Goal: Task Accomplishment & Management: Complete application form

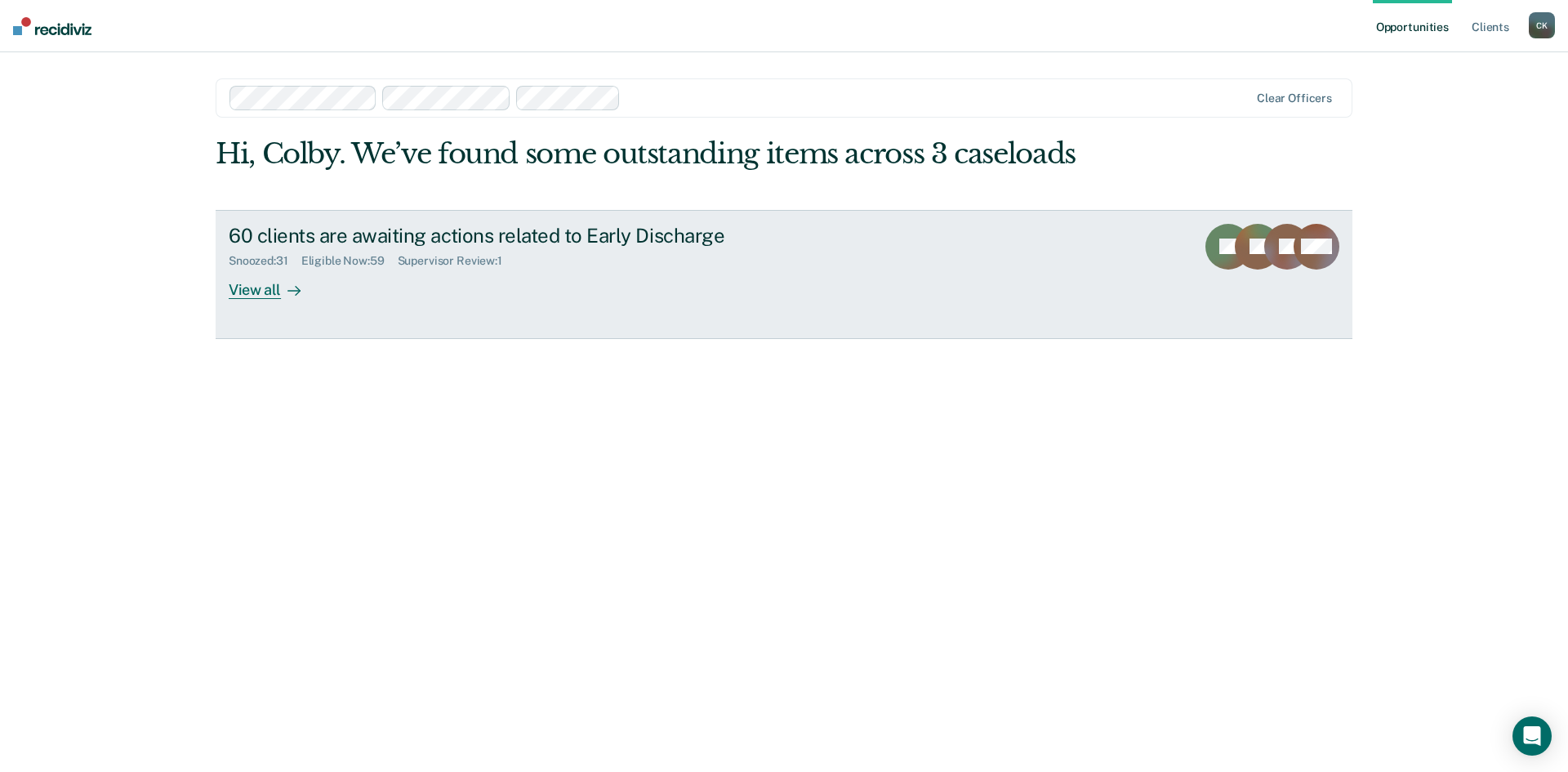
click at [256, 288] on div "View all" at bounding box center [274, 282] width 92 height 32
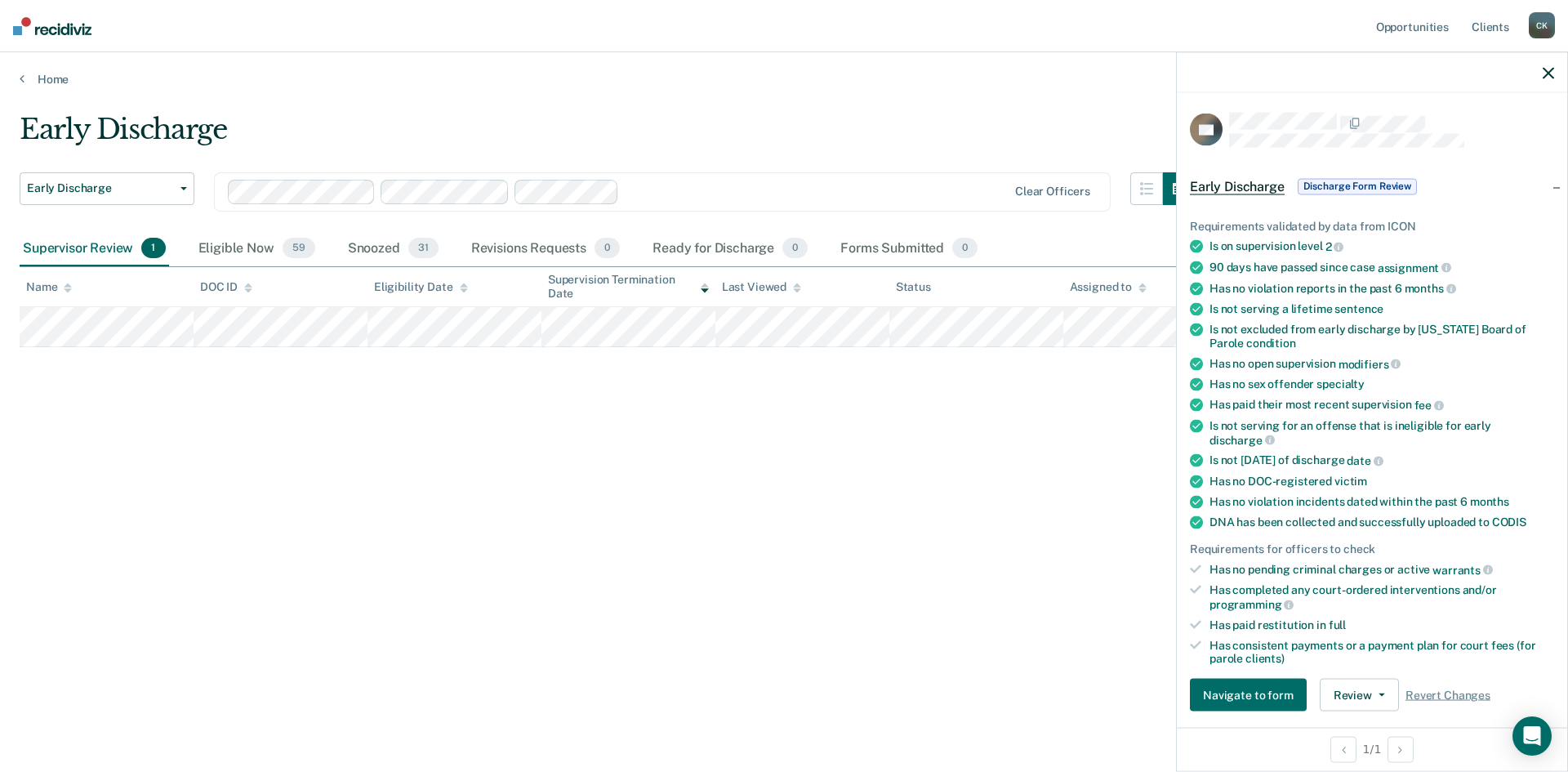
scroll to position [82, 0]
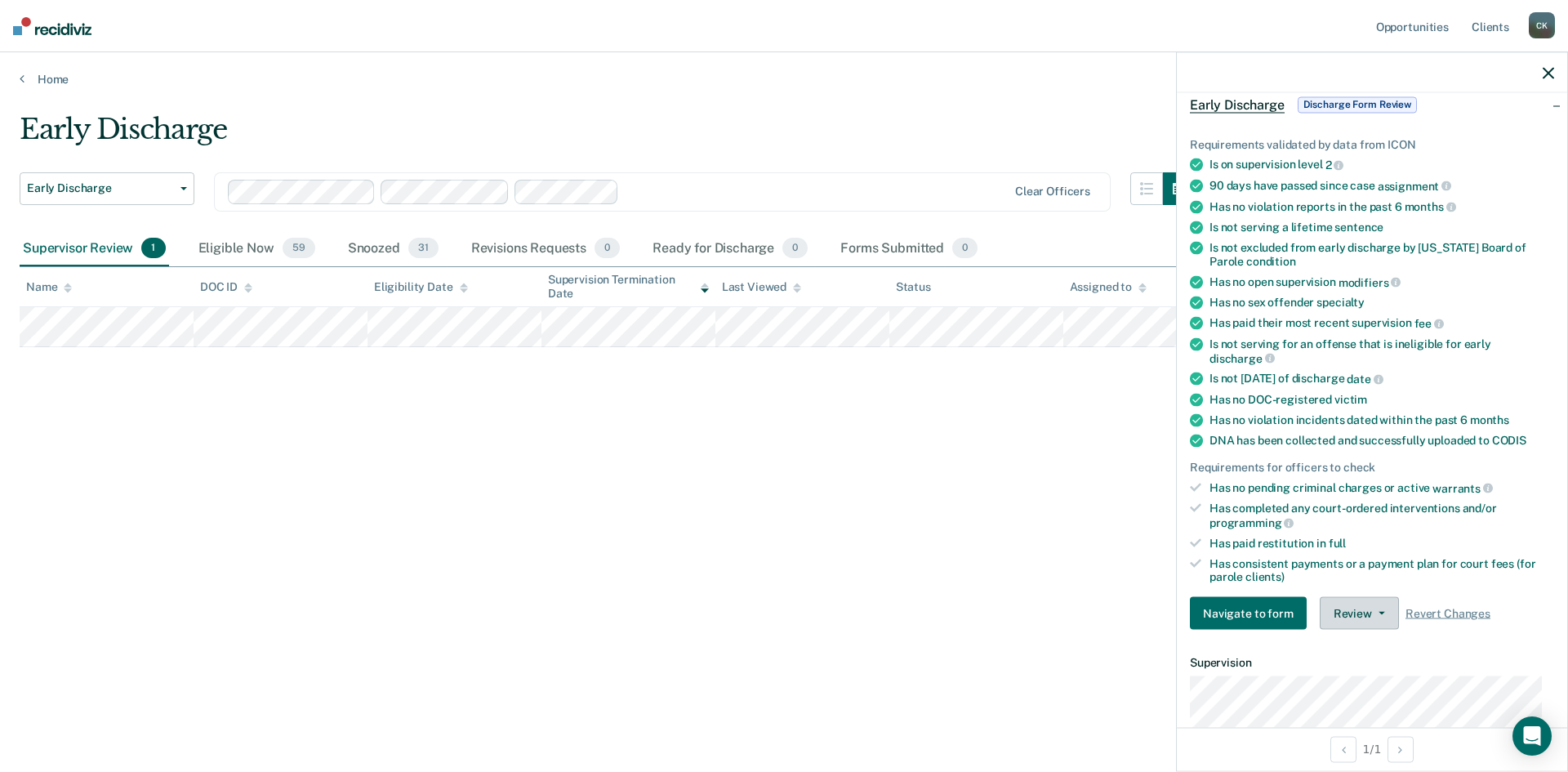
click at [1374, 614] on button "Review" at bounding box center [1359, 613] width 79 height 33
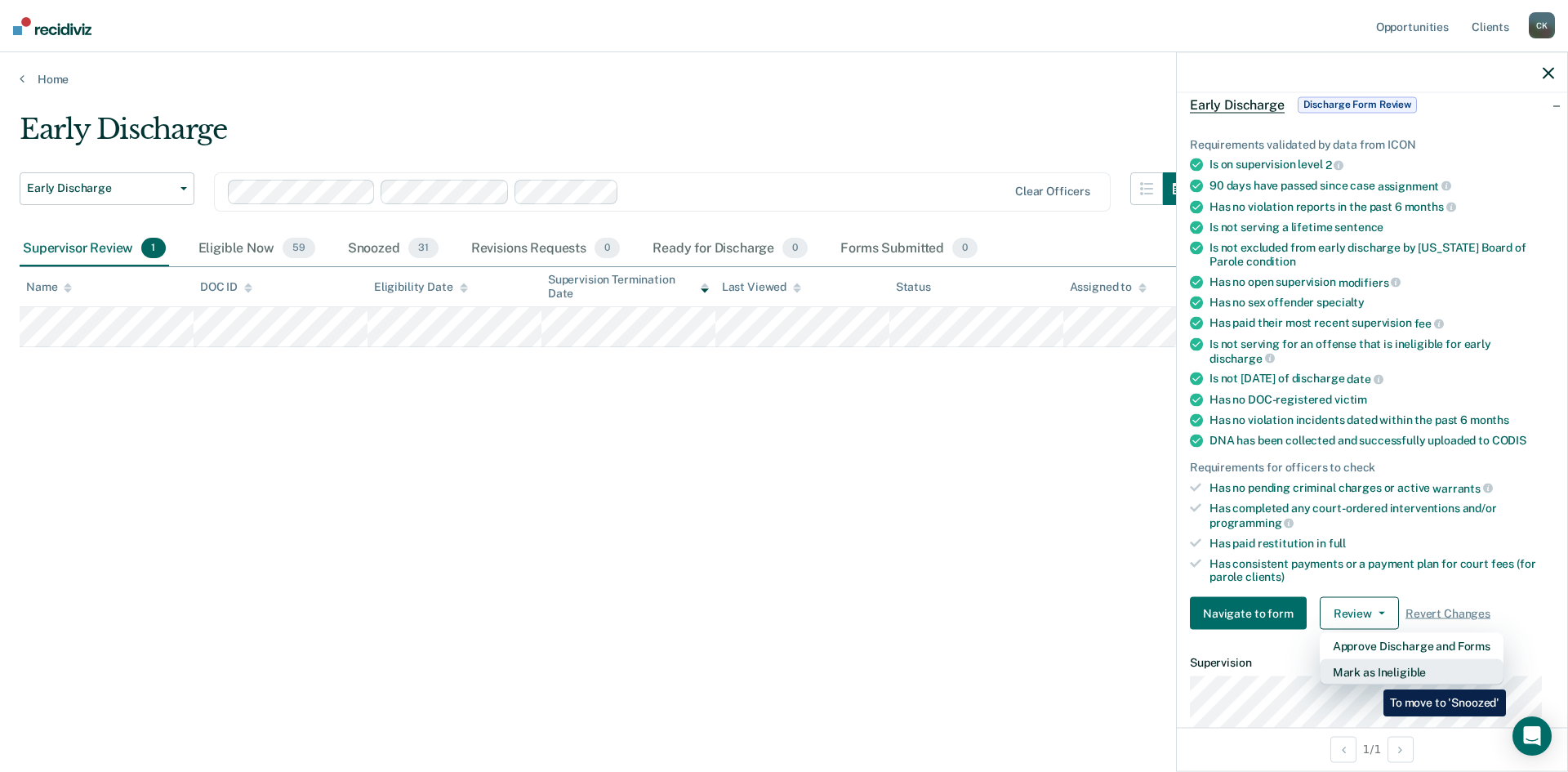
click at [1371, 678] on button "Mark as Ineligible" at bounding box center [1411, 672] width 184 height 26
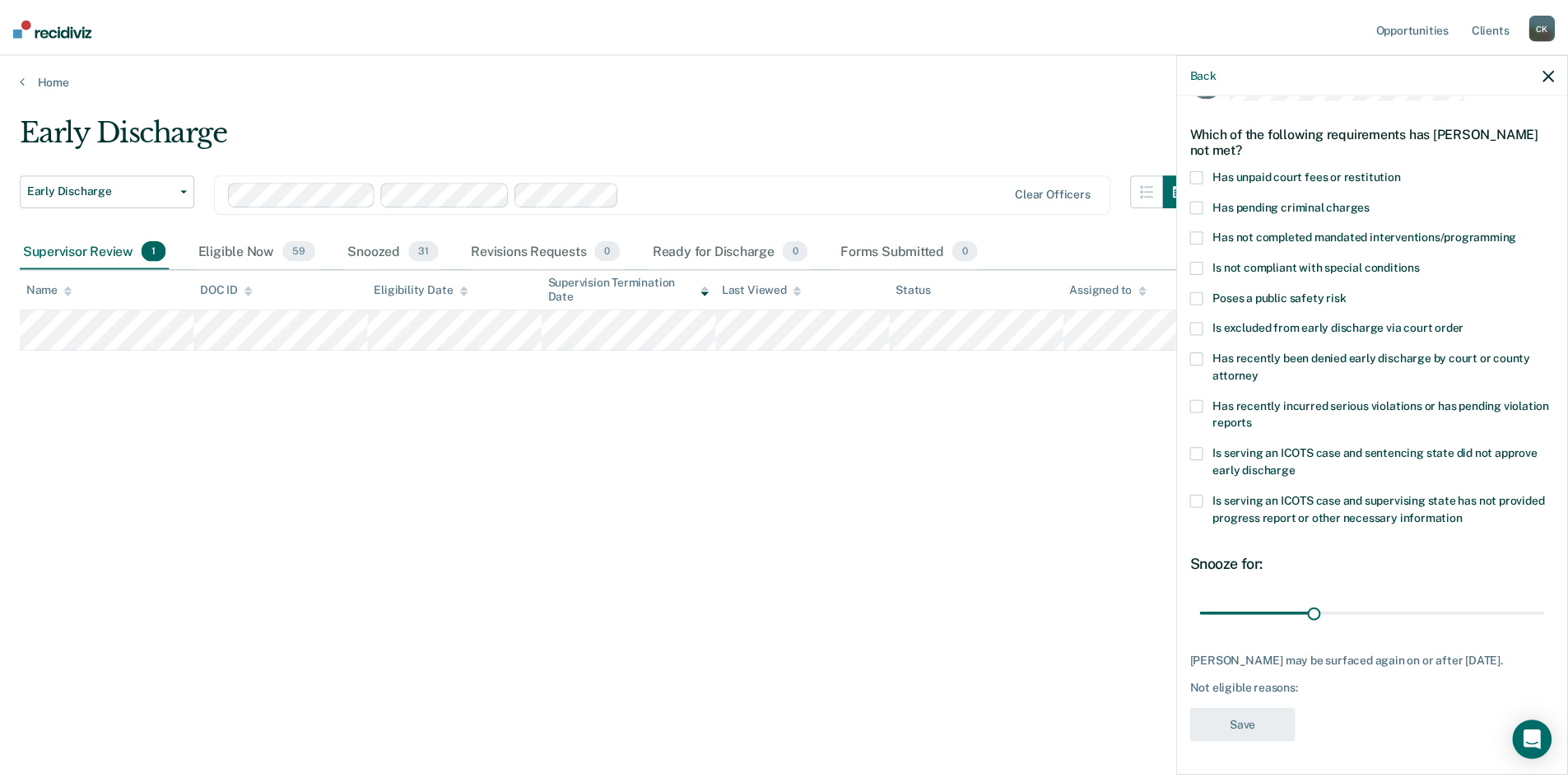
scroll to position [62, 0]
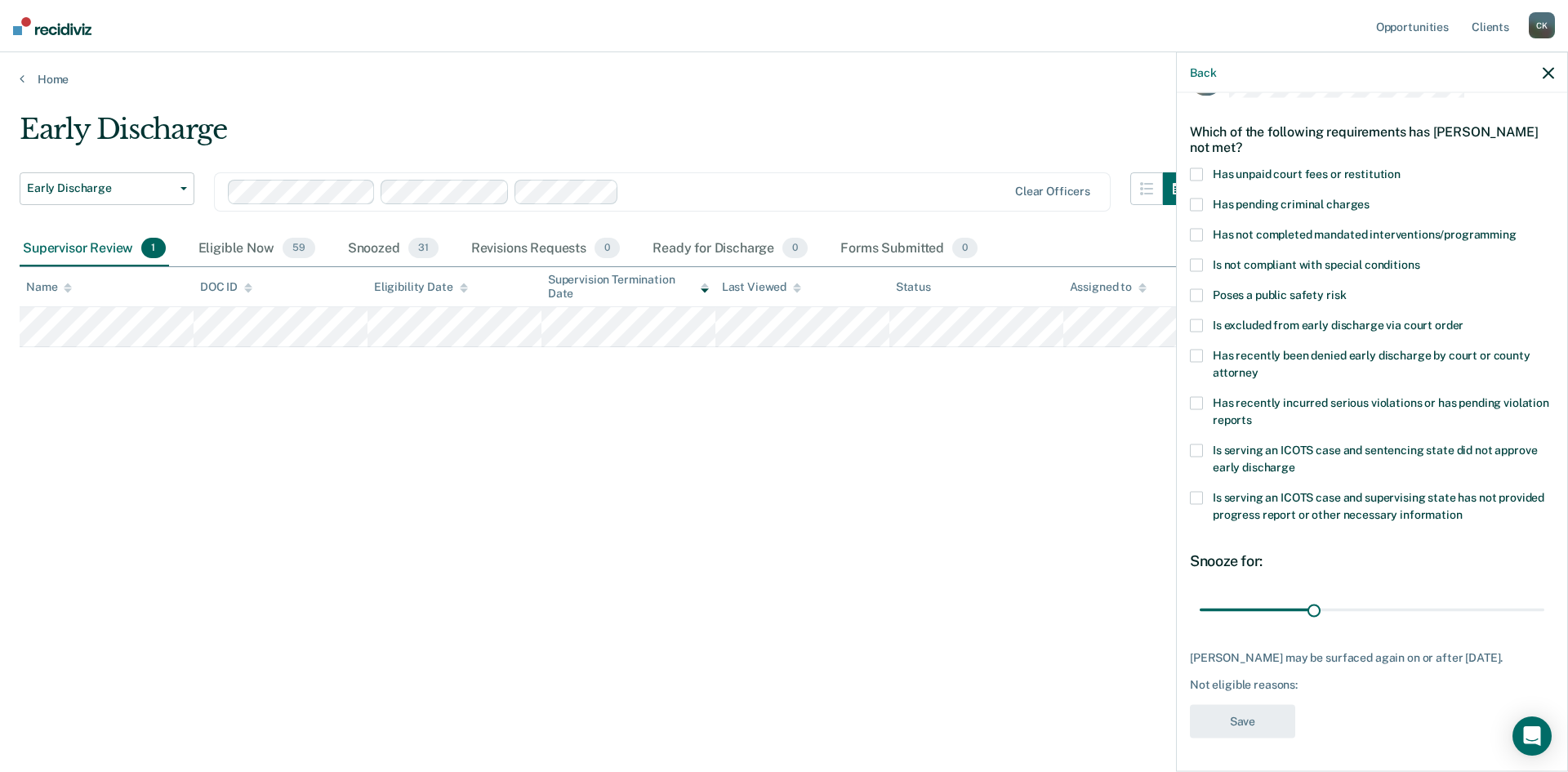
click at [1196, 289] on span at bounding box center [1196, 296] width 13 height 13
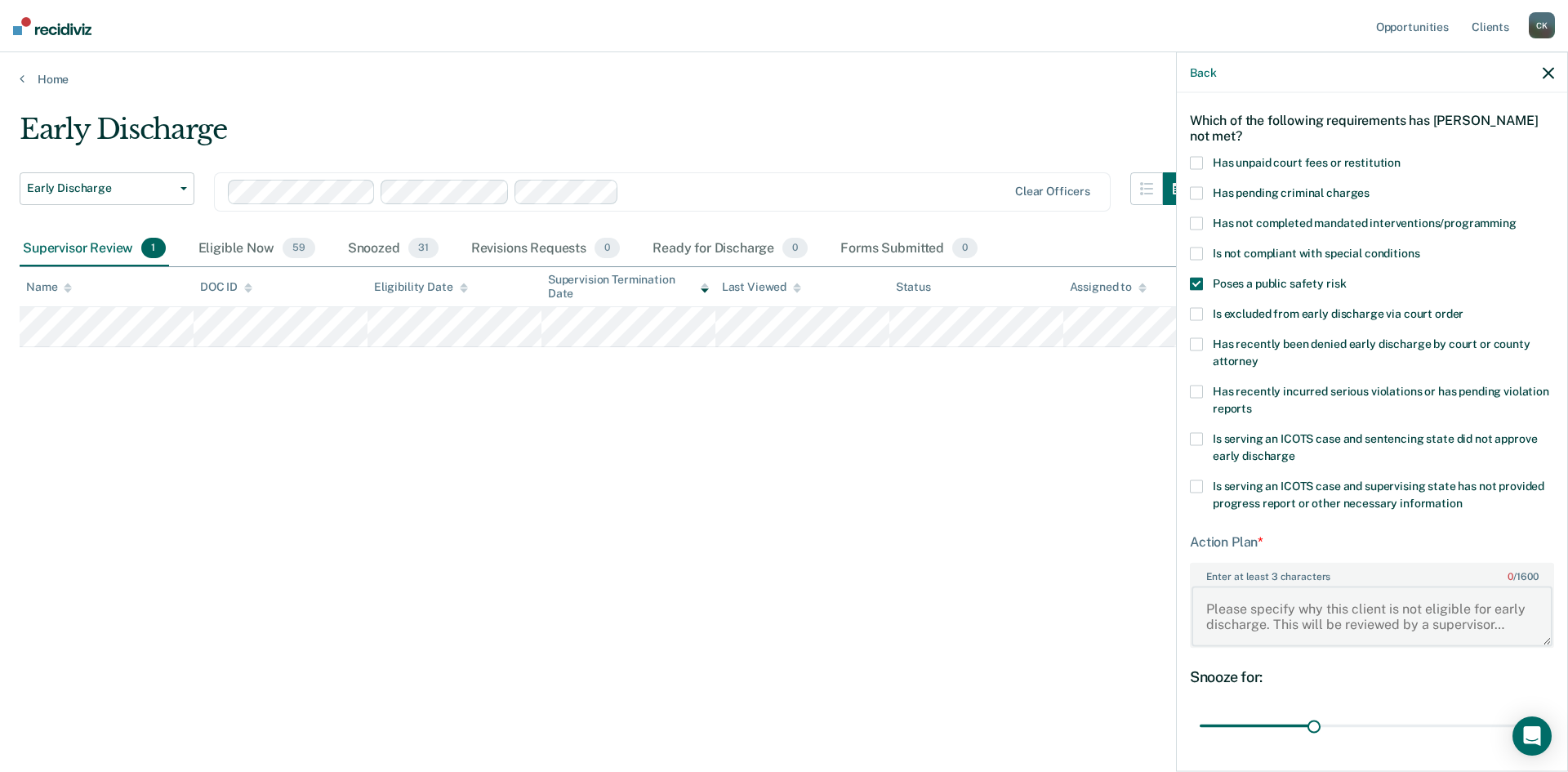
click at [1260, 586] on textarea "Enter at least 3 characters 0 / 1600" at bounding box center [1372, 616] width 361 height 61
click at [1194, 341] on span at bounding box center [1196, 345] width 13 height 13
click at [1197, 274] on div "Is not compliant with special conditions" at bounding box center [1372, 262] width 365 height 30
click at [1203, 288] on label "Poses a public safety risk" at bounding box center [1372, 286] width 365 height 17
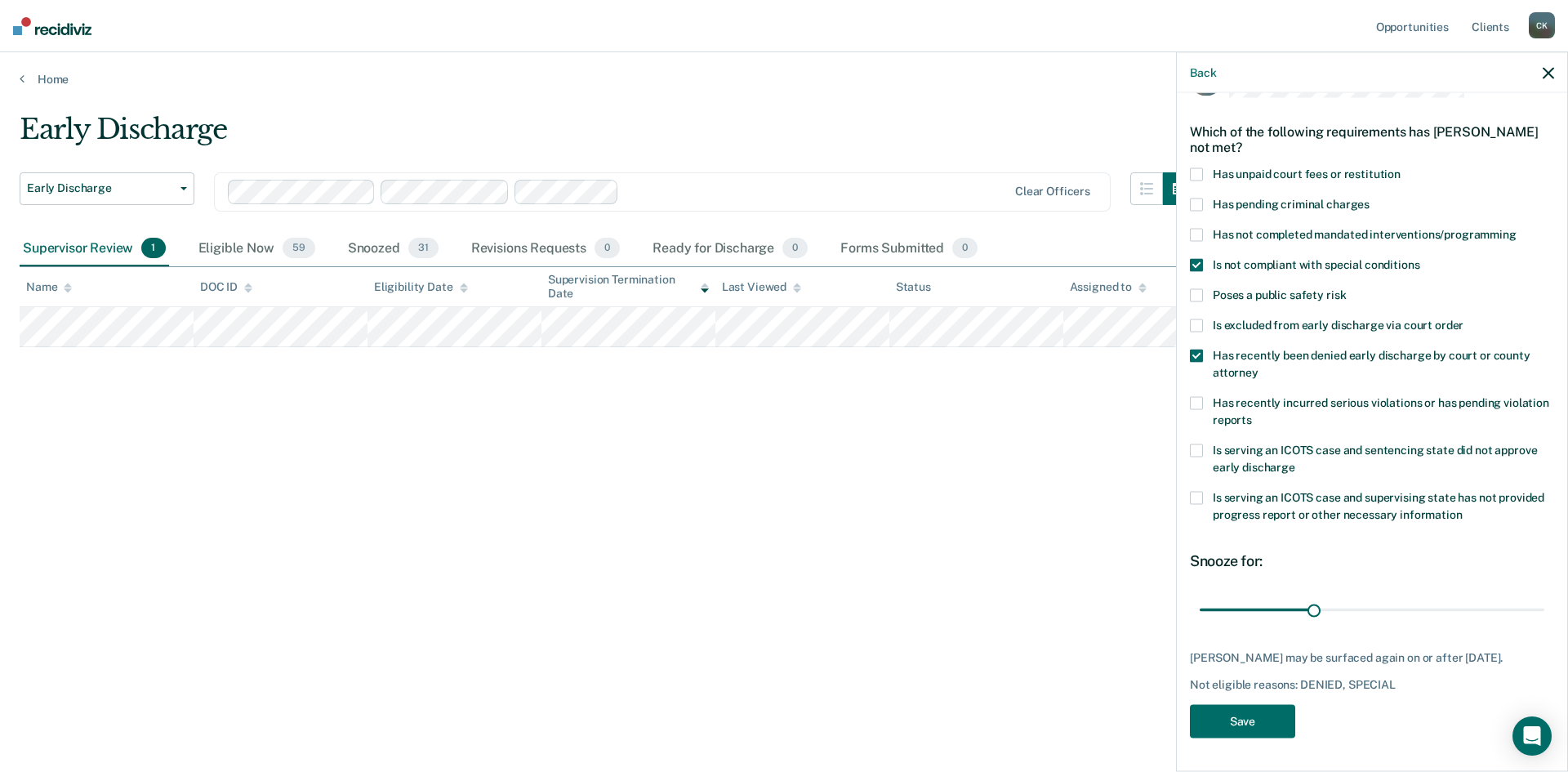
click at [1199, 229] on span at bounding box center [1196, 235] width 13 height 13
click at [1199, 199] on span at bounding box center [1196, 205] width 13 height 13
click at [1197, 173] on div "Has unpaid court fees or restitution" at bounding box center [1372, 183] width 365 height 30
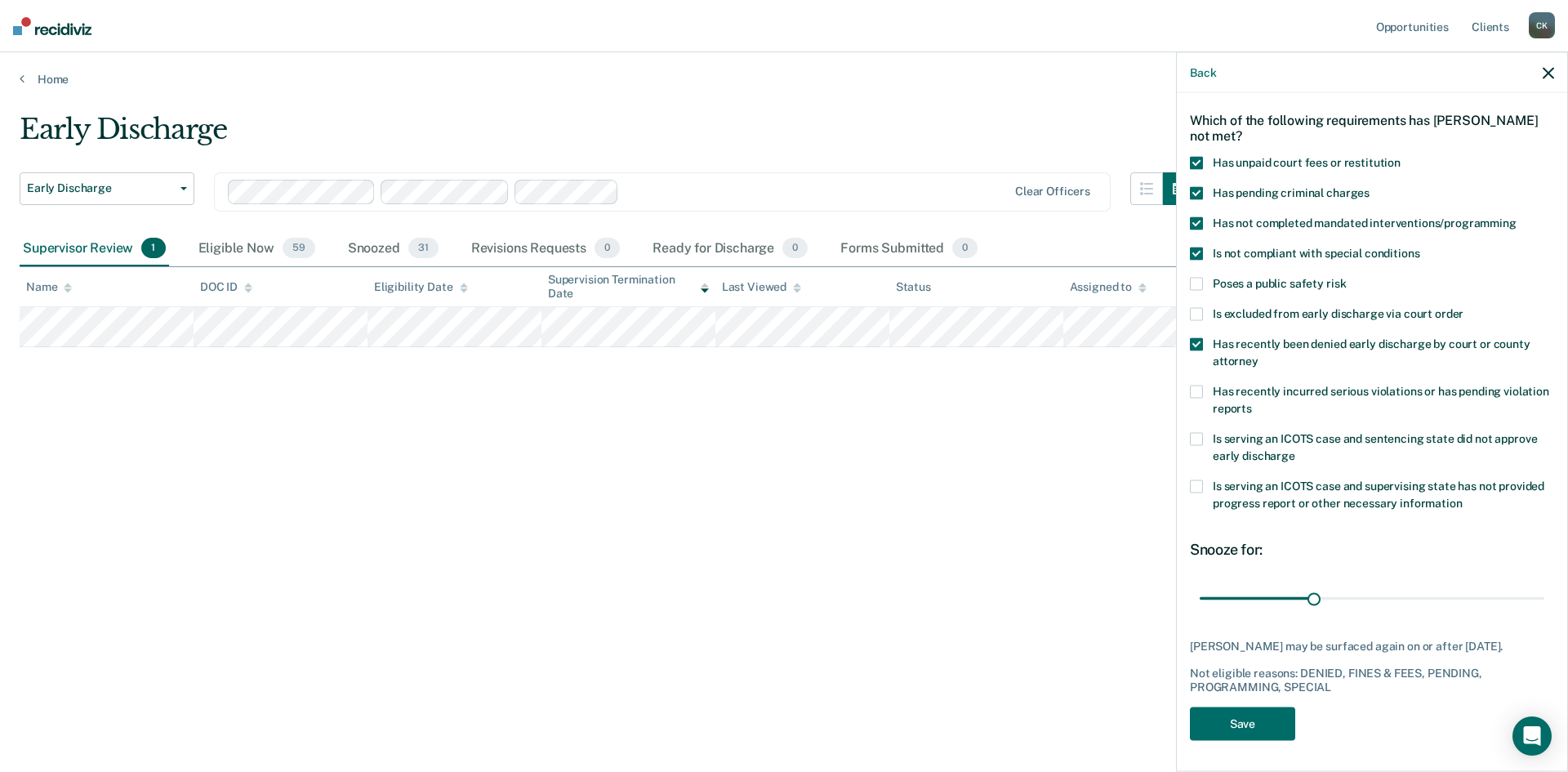
click at [1200, 391] on span at bounding box center [1196, 392] width 13 height 13
click at [1200, 445] on label "Is serving an ICOTS case and sentencing state did not approve early discharge" at bounding box center [1372, 450] width 365 height 34
click at [1197, 491] on span at bounding box center [1196, 486] width 13 height 13
click at [1197, 485] on span at bounding box center [1196, 486] width 13 height 13
click at [1194, 437] on span at bounding box center [1196, 439] width 13 height 13
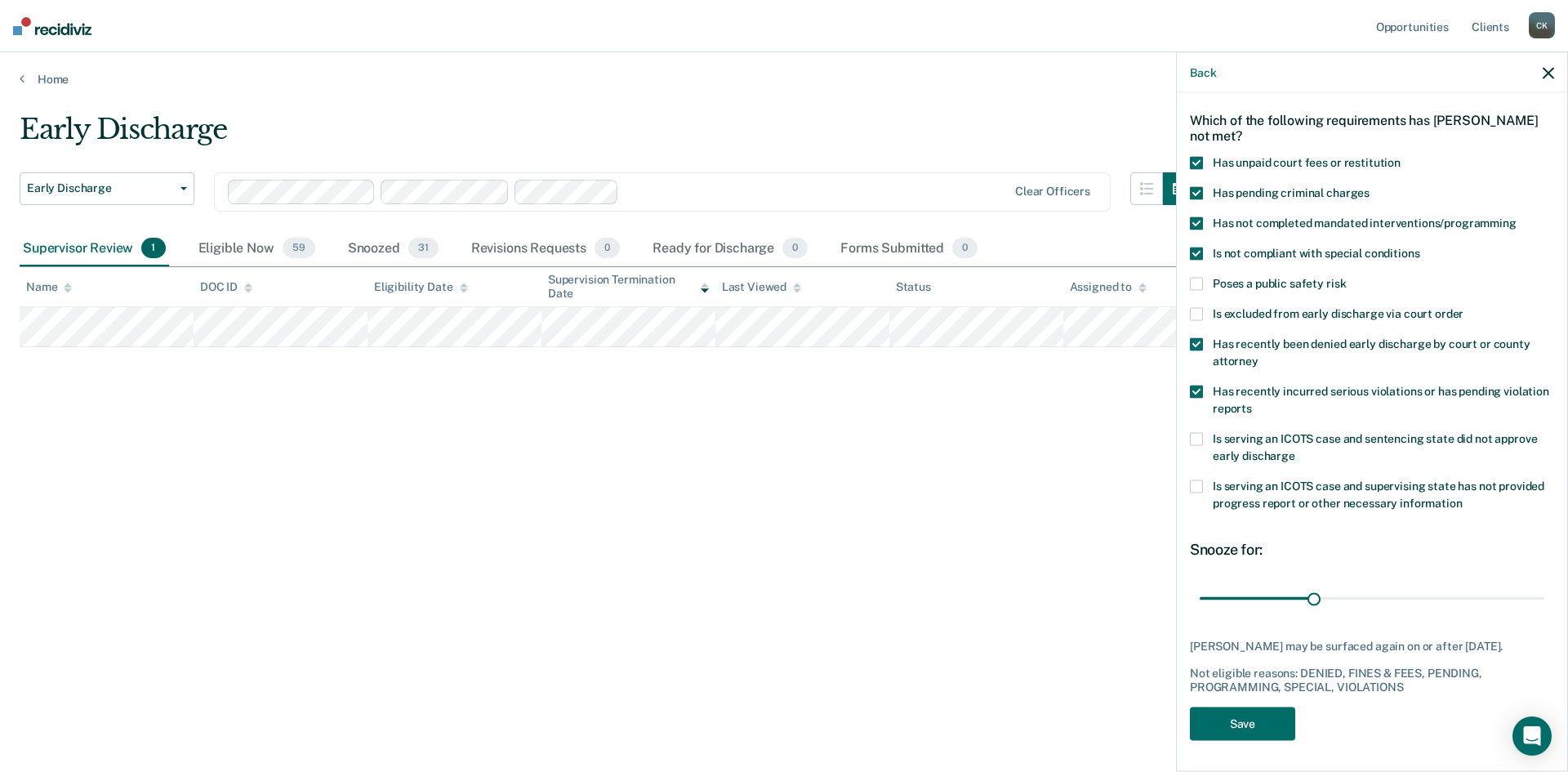
click at [1197, 389] on span at bounding box center [1196, 392] width 13 height 13
drag, startPoint x: 1199, startPoint y: 341, endPoint x: 1204, endPoint y: 316, distance: 25.5
click at [1201, 341] on span at bounding box center [1196, 345] width 13 height 13
click at [1196, 250] on span at bounding box center [1196, 254] width 13 height 13
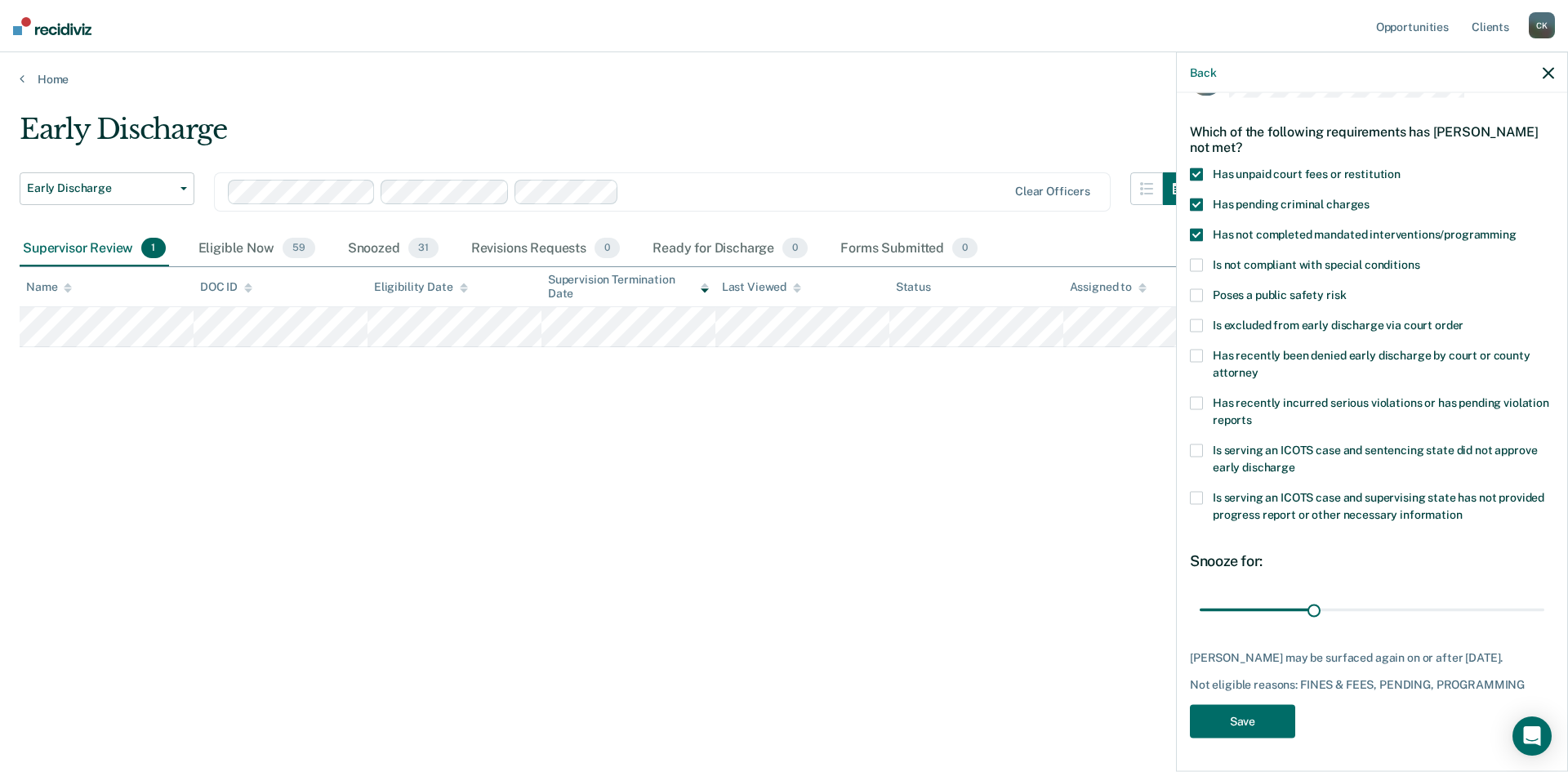
click at [1193, 229] on span at bounding box center [1196, 235] width 13 height 13
click at [1194, 199] on span at bounding box center [1196, 205] width 13 height 13
click at [1197, 169] on span at bounding box center [1196, 175] width 13 height 13
click at [1198, 169] on span at bounding box center [1196, 175] width 13 height 13
drag, startPoint x: 1311, startPoint y: 602, endPoint x: 1530, endPoint y: 596, distance: 219.1
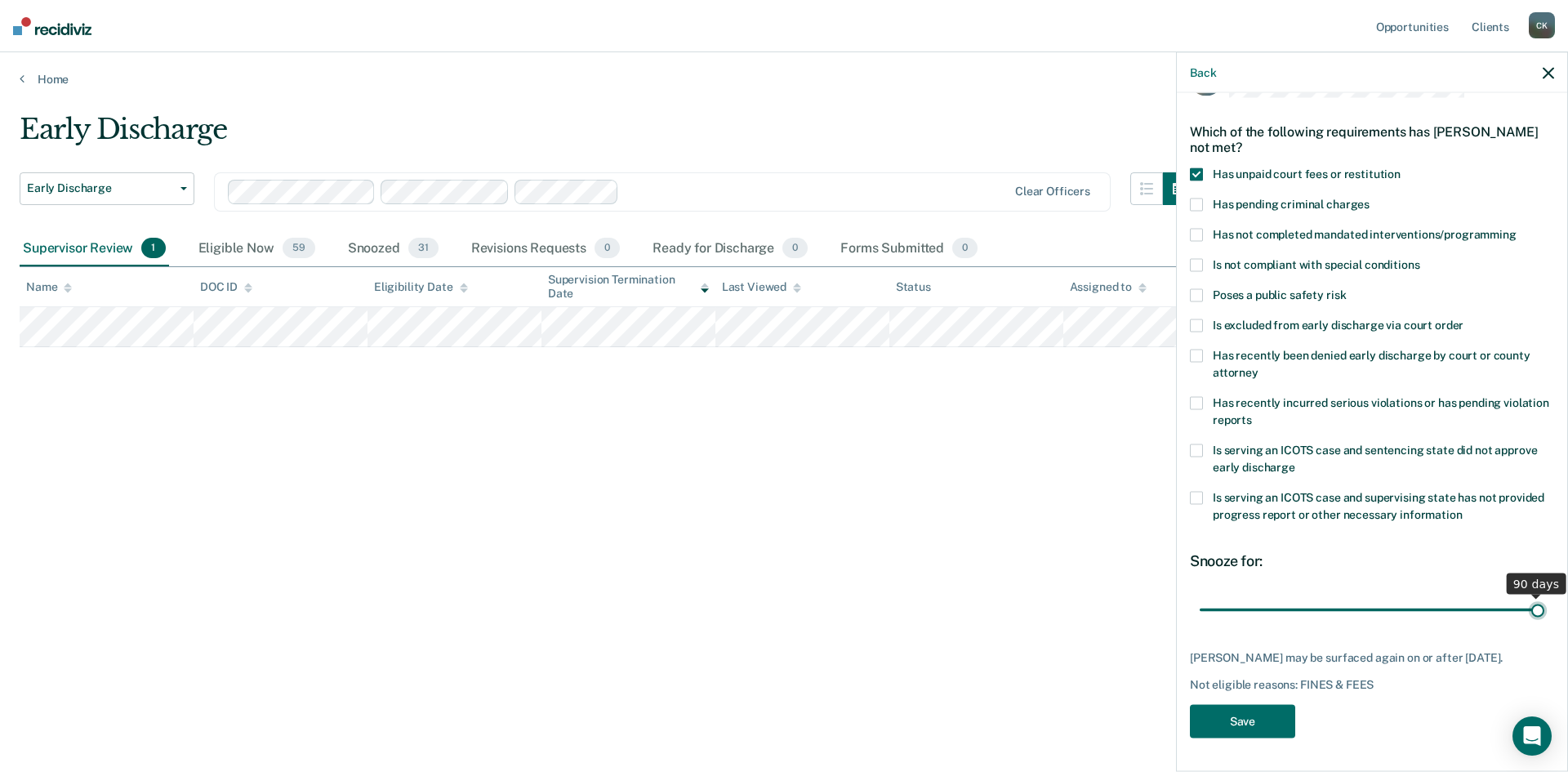
type input "90"
click at [1530, 596] on input "range" at bounding box center [1372, 610] width 345 height 29
click at [1247, 722] on button "Save" at bounding box center [1242, 721] width 105 height 34
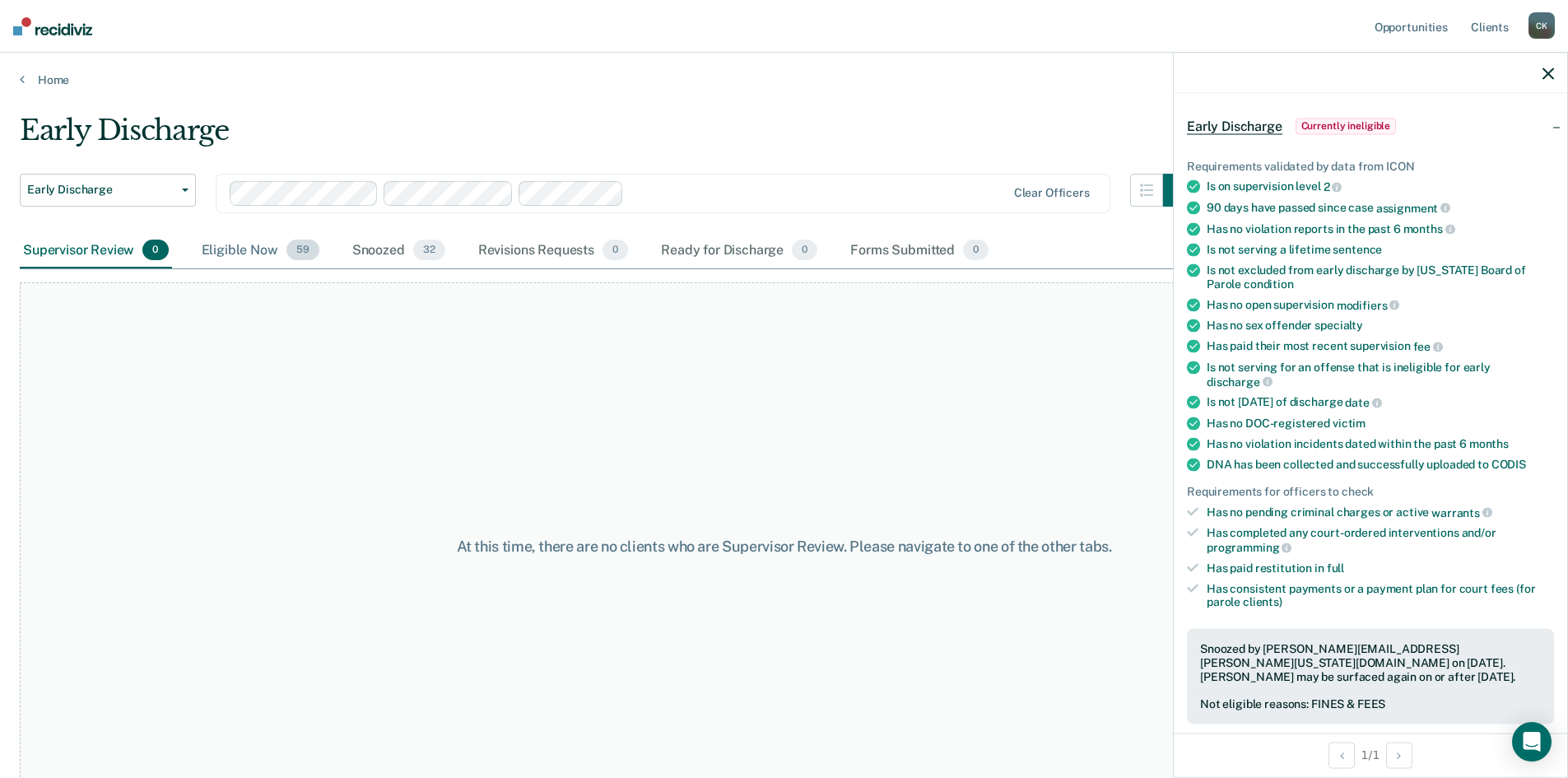
drag, startPoint x: 263, startPoint y: 250, endPoint x: 267, endPoint y: 259, distance: 9.8
click at [267, 261] on div "Eligible Now 59" at bounding box center [261, 251] width 124 height 37
click at [265, 254] on div "Eligible Now 59" at bounding box center [261, 251] width 124 height 37
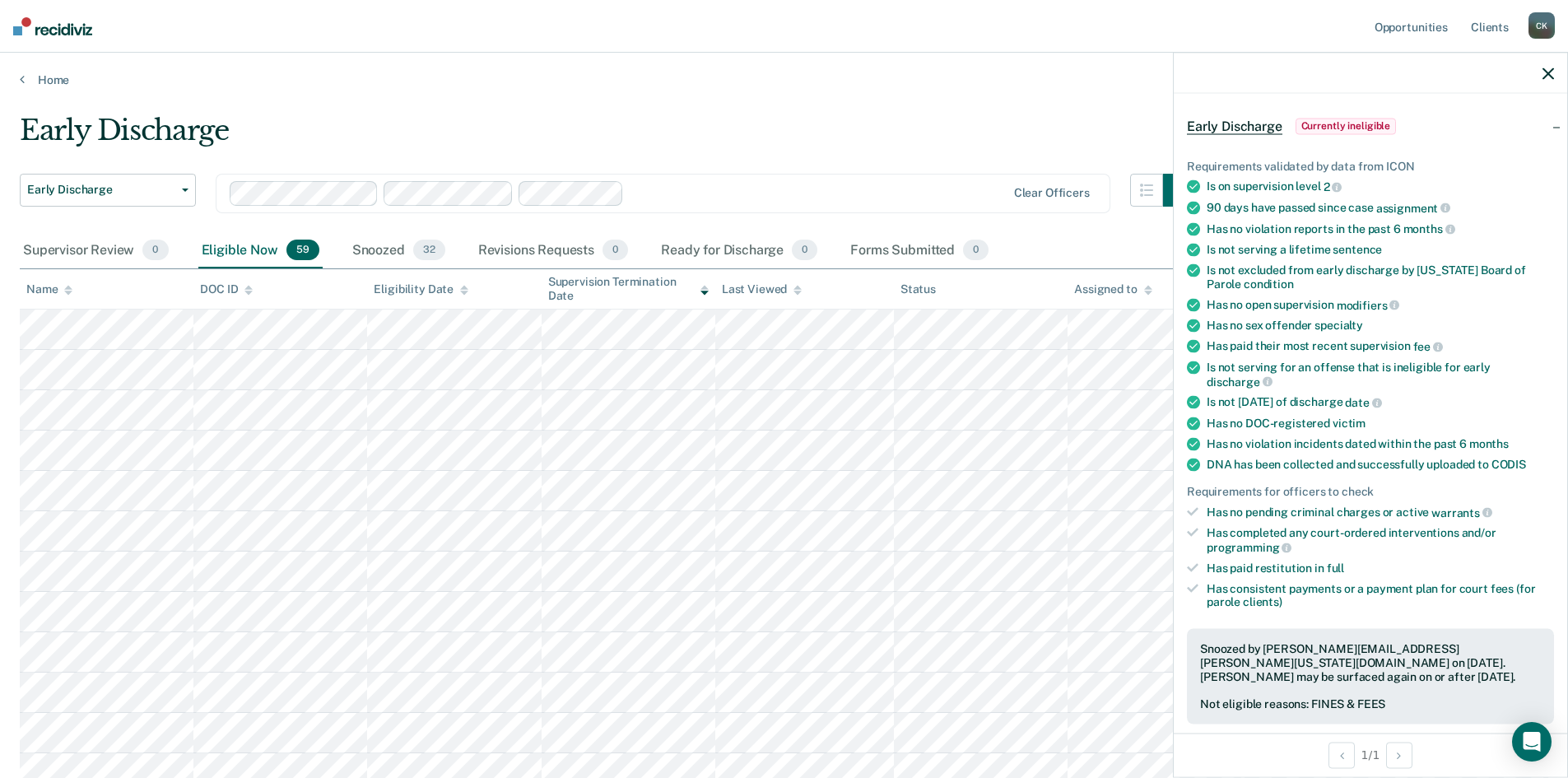
click at [66, 292] on icon at bounding box center [68, 293] width 8 height 5
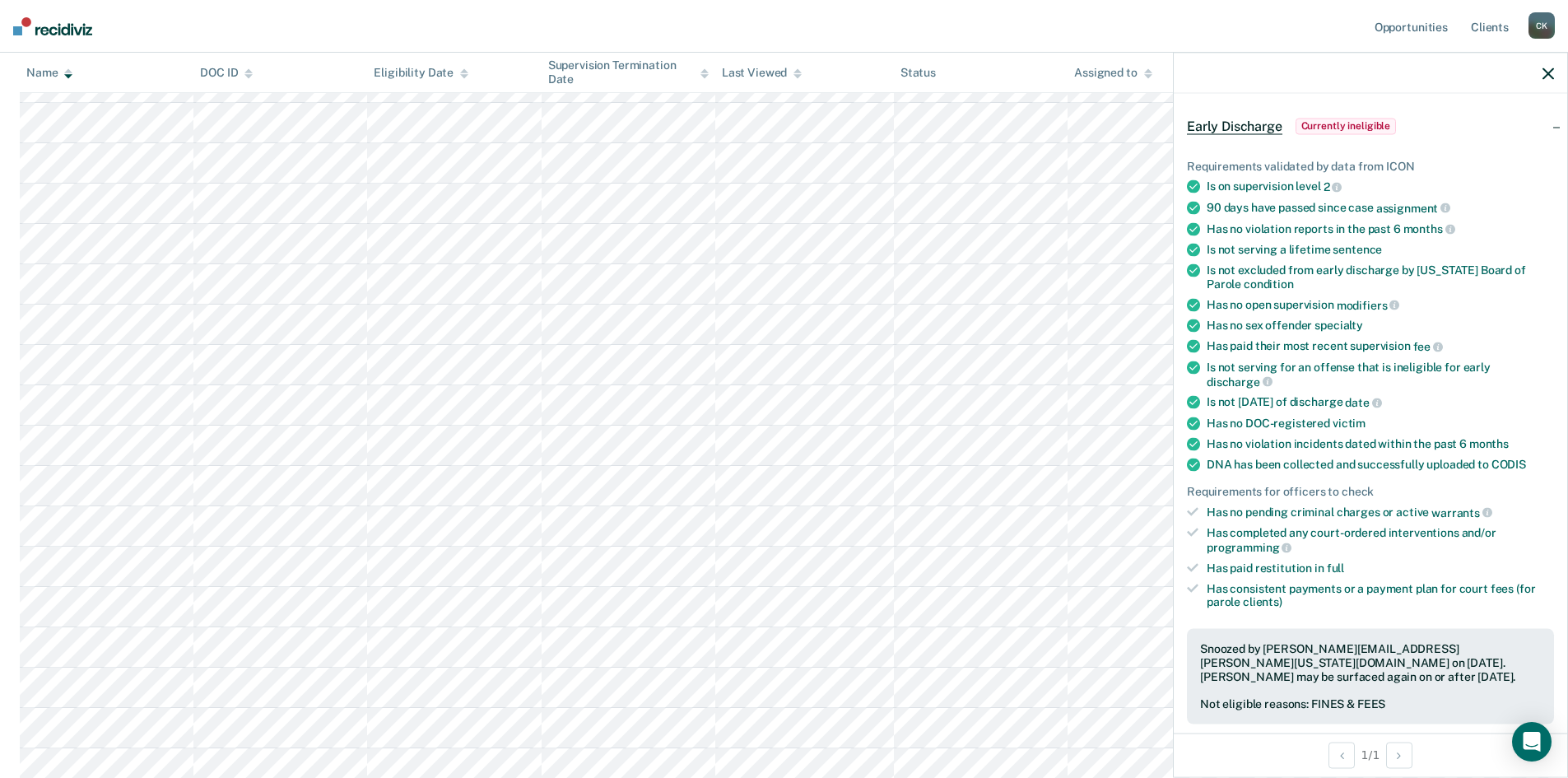
scroll to position [0, 0]
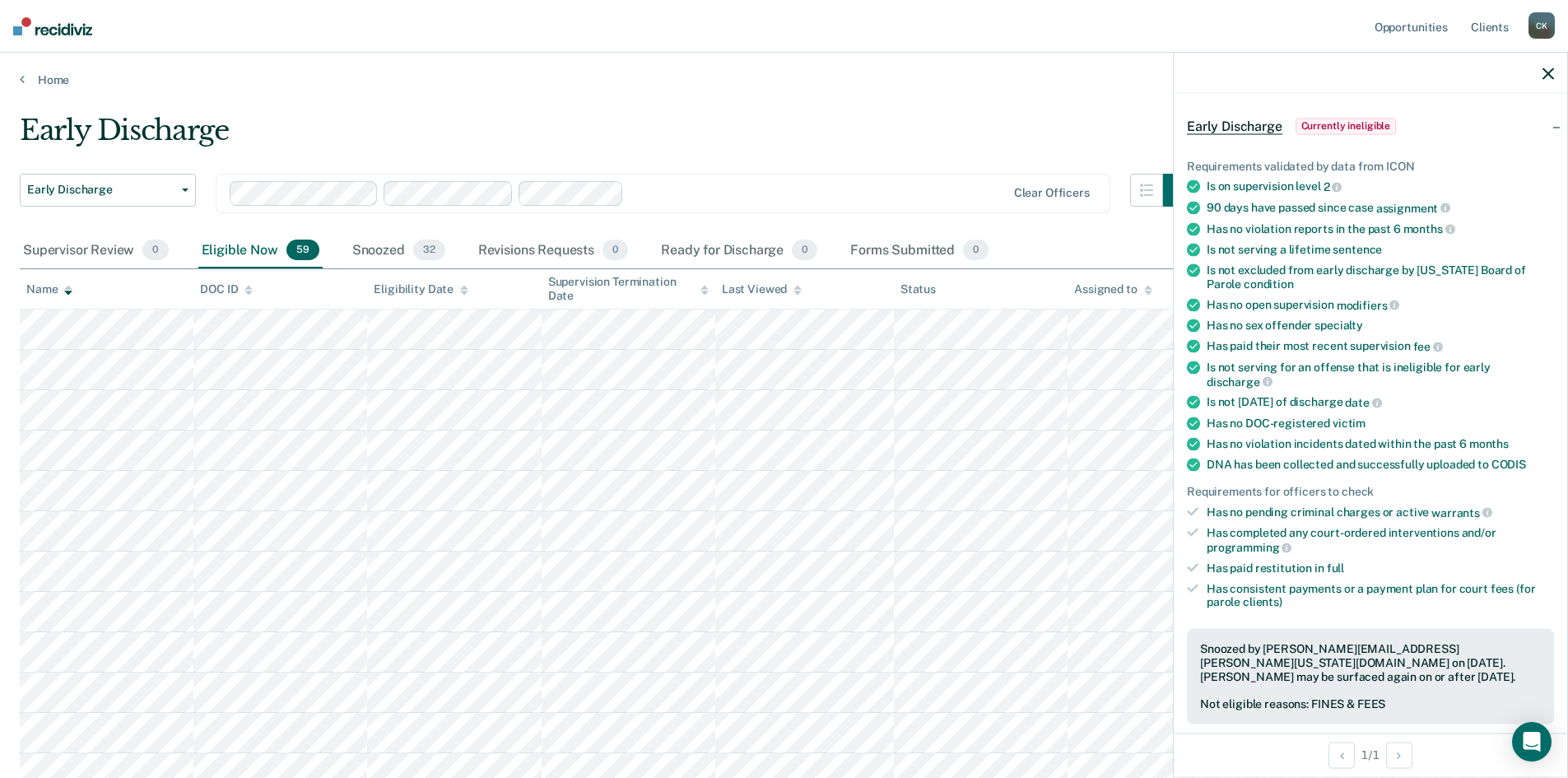
click at [71, 294] on icon at bounding box center [68, 291] width 8 height 11
click at [389, 251] on div "Snoozed 32" at bounding box center [399, 251] width 100 height 37
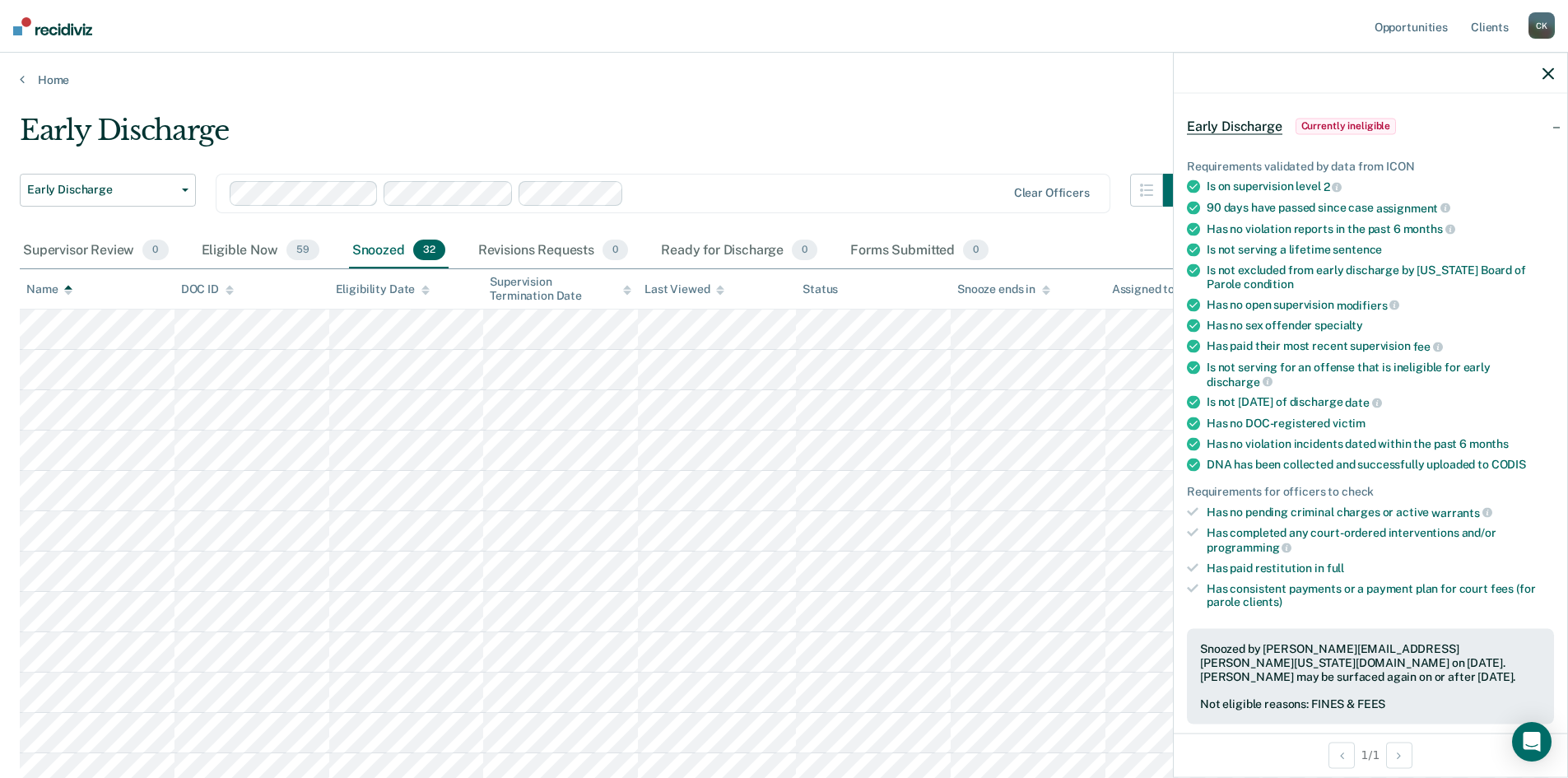
click at [69, 292] on icon at bounding box center [68, 293] width 8 height 5
click at [219, 258] on div "Eligible Now 59" at bounding box center [261, 251] width 124 height 37
